Goal: Task Accomplishment & Management: Use online tool/utility

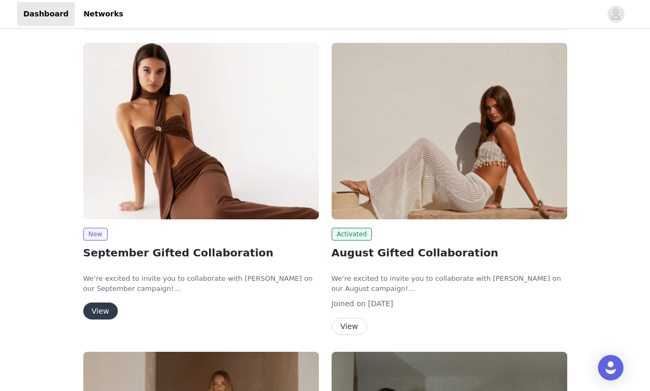
scroll to position [128, 0]
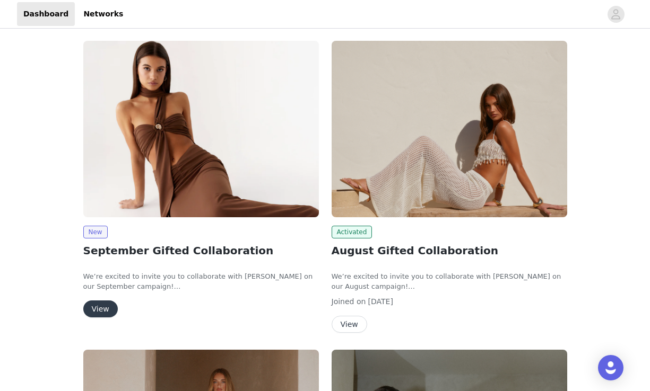
click at [102, 305] on button "View" at bounding box center [100, 309] width 34 height 17
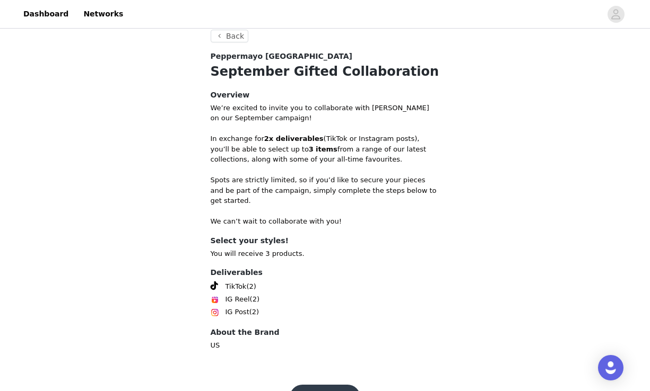
scroll to position [229, 0]
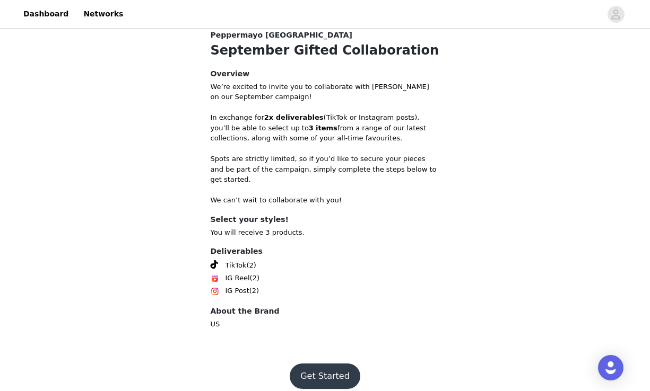
click at [310, 366] on button "Get Started" at bounding box center [325, 376] width 71 height 25
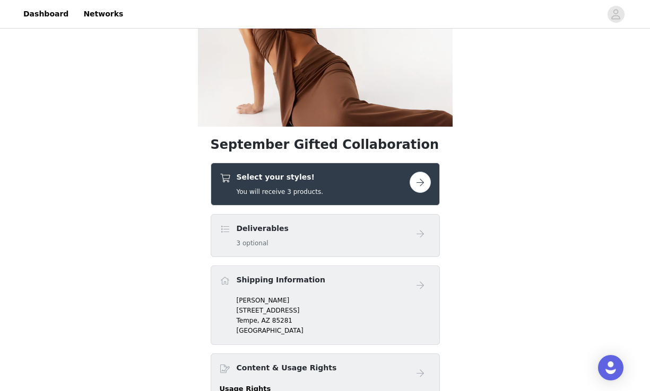
scroll to position [102, 0]
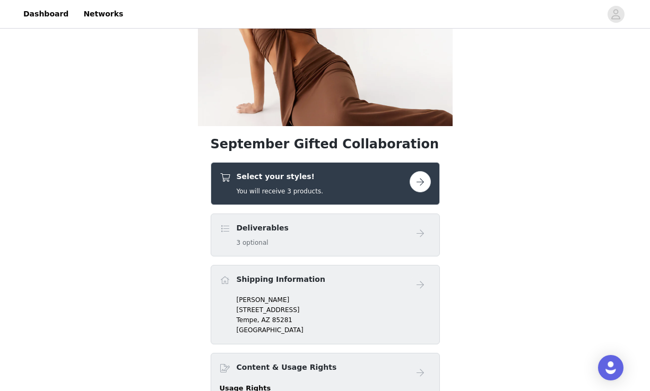
click at [416, 183] on button "button" at bounding box center [419, 181] width 21 height 21
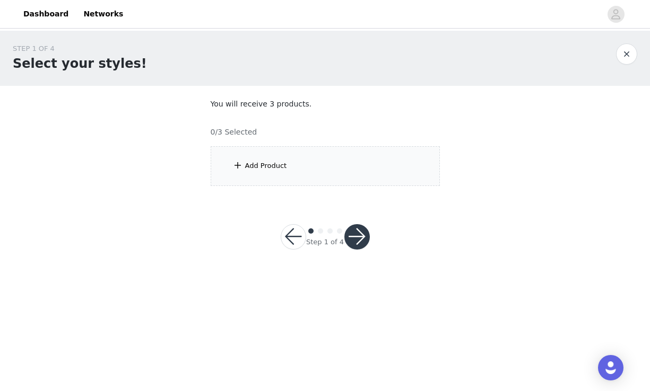
click at [340, 167] on div "Add Product" at bounding box center [325, 166] width 229 height 40
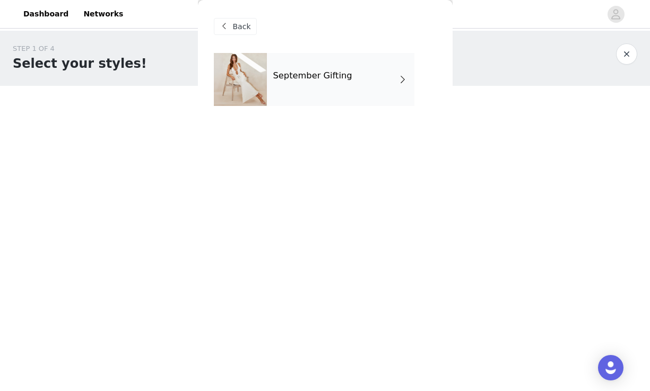
click at [349, 89] on div "September Gifting" at bounding box center [340, 79] width 147 height 53
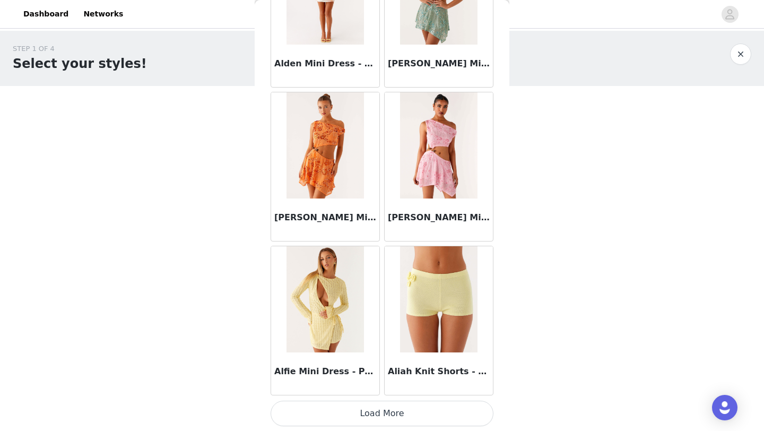
scroll to position [1192, 0]
click at [369, 391] on button "Load More" at bounding box center [381, 412] width 223 height 25
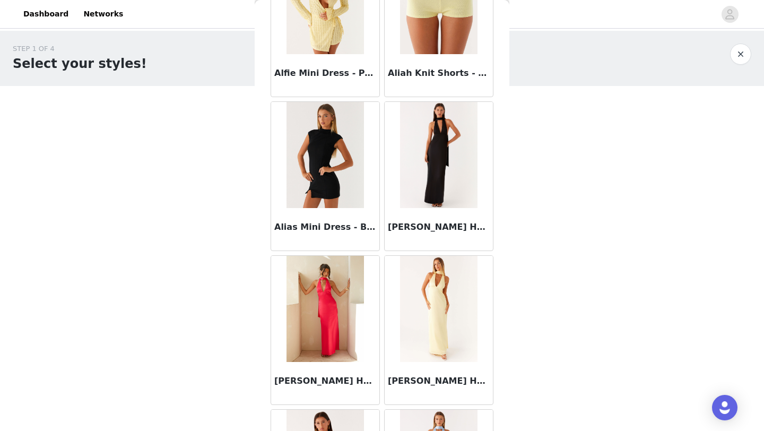
scroll to position [1491, 0]
